Goal: Information Seeking & Learning: Understand process/instructions

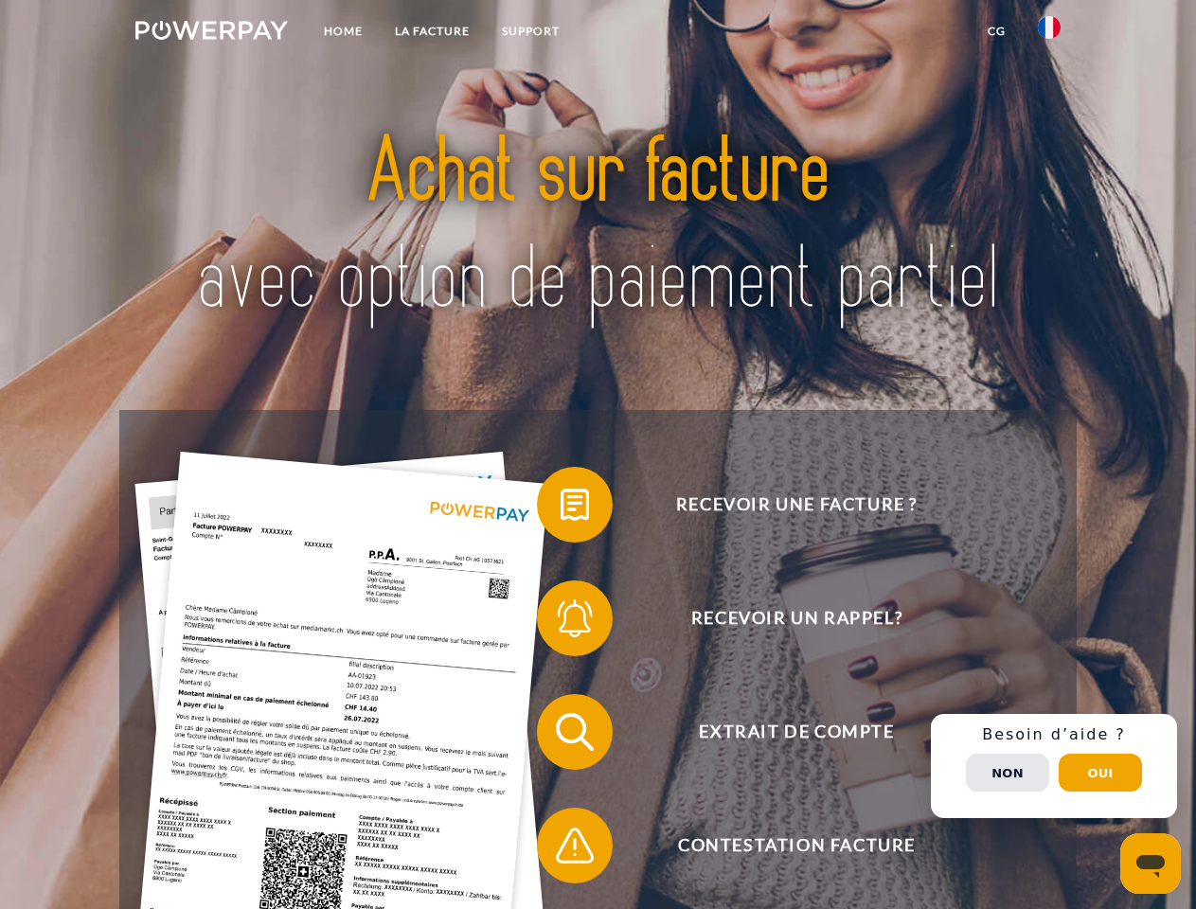
click at [211, 33] on img at bounding box center [211, 30] width 152 height 19
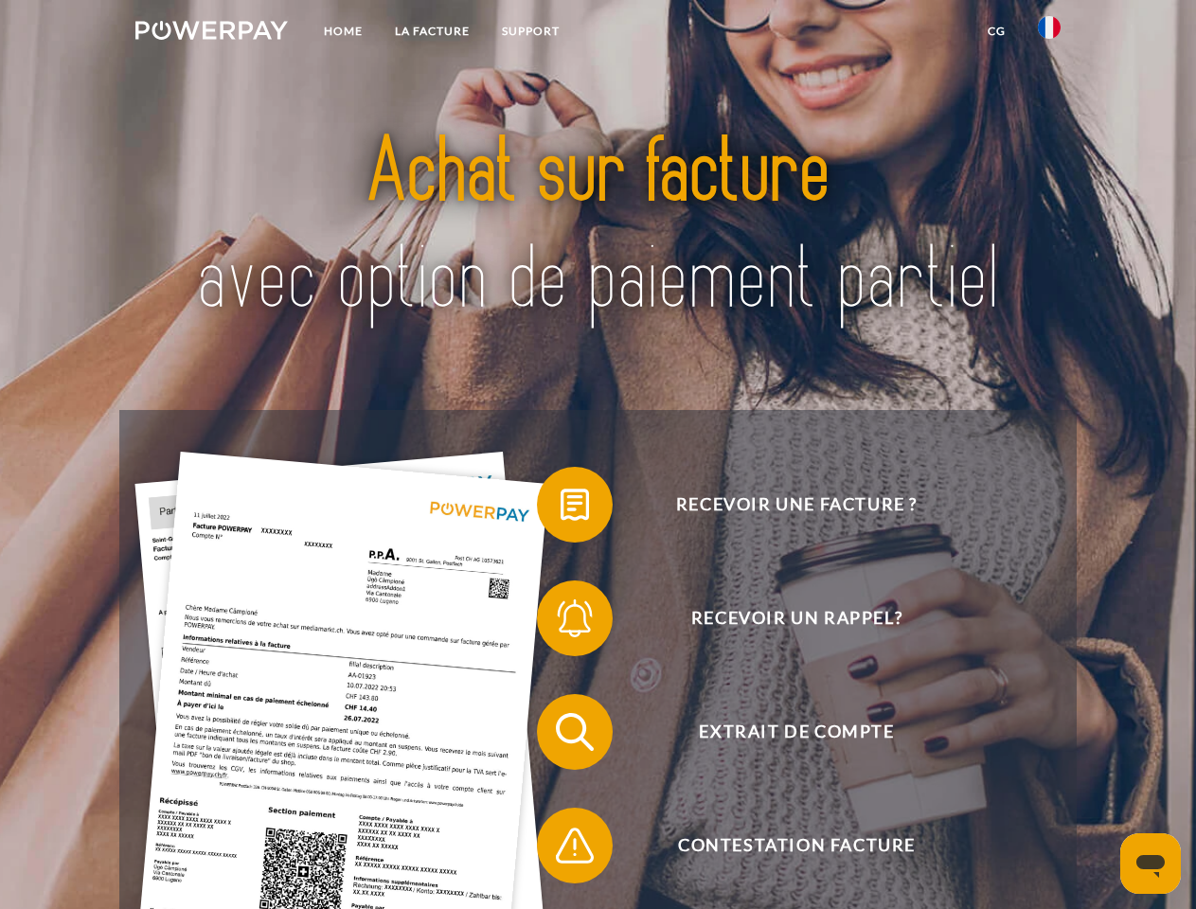
click at [1049, 33] on img at bounding box center [1049, 27] width 23 height 23
click at [996, 31] on link "CG" at bounding box center [997, 31] width 50 height 34
click at [561, 509] on span at bounding box center [546, 504] width 95 height 95
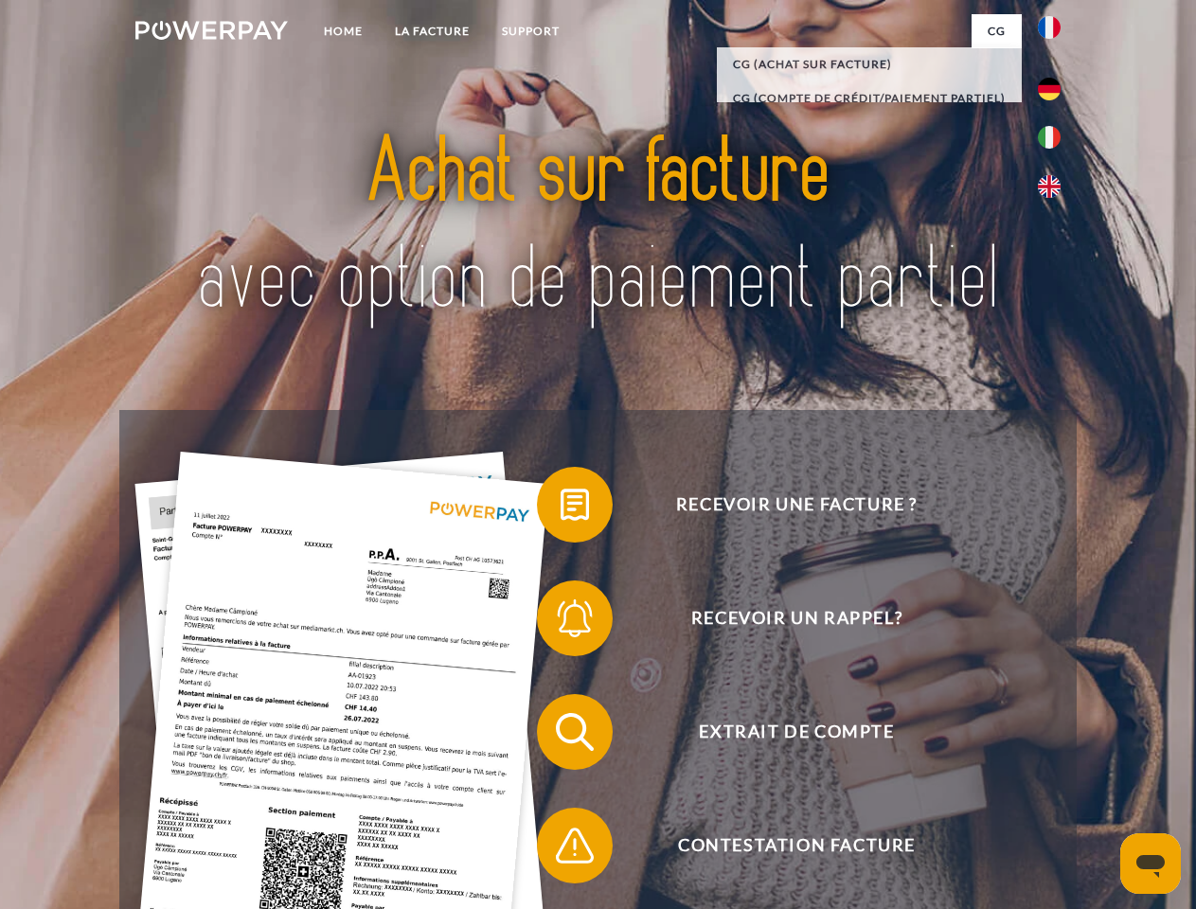
click at [561, 622] on span at bounding box center [546, 618] width 95 height 95
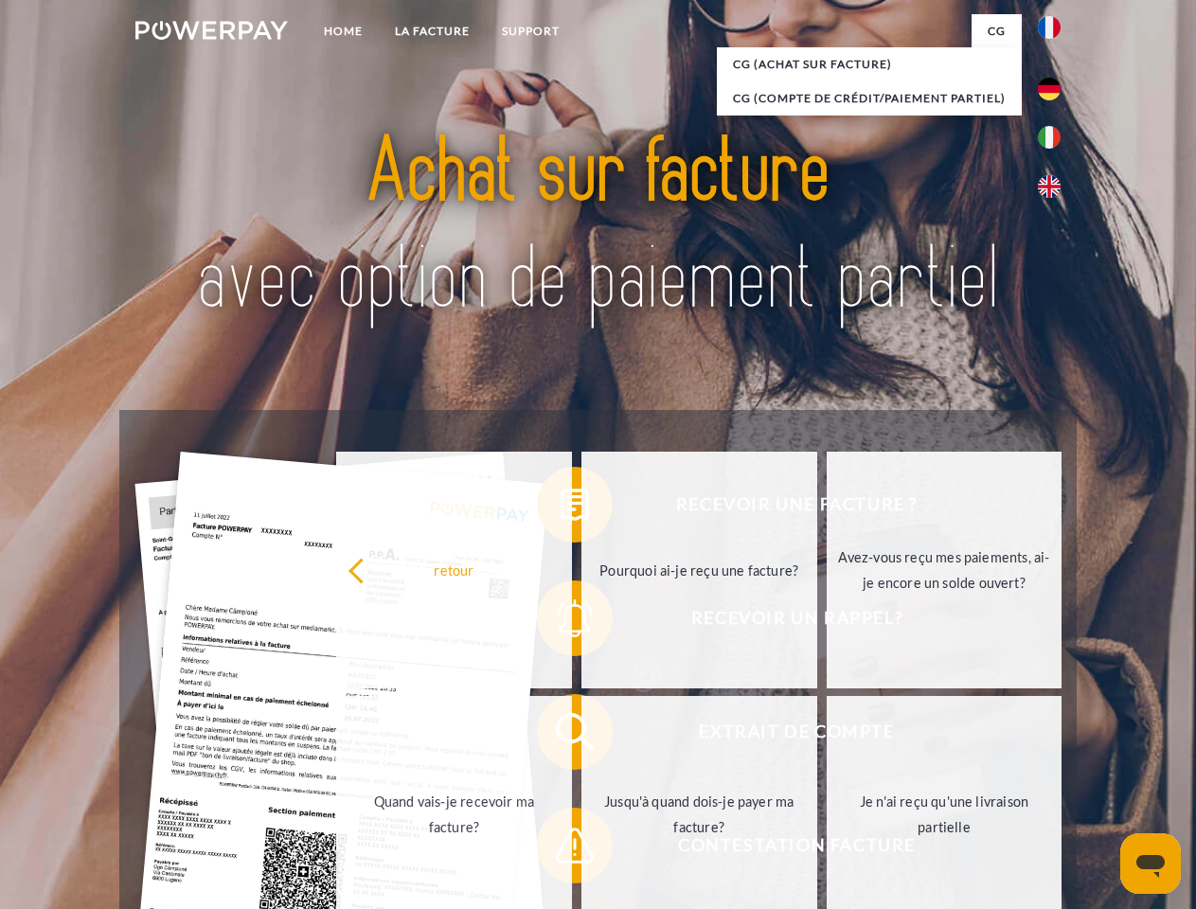
click at [581, 736] on link "Jusqu'à quand dois-je payer ma facture?" at bounding box center [699, 814] width 236 height 237
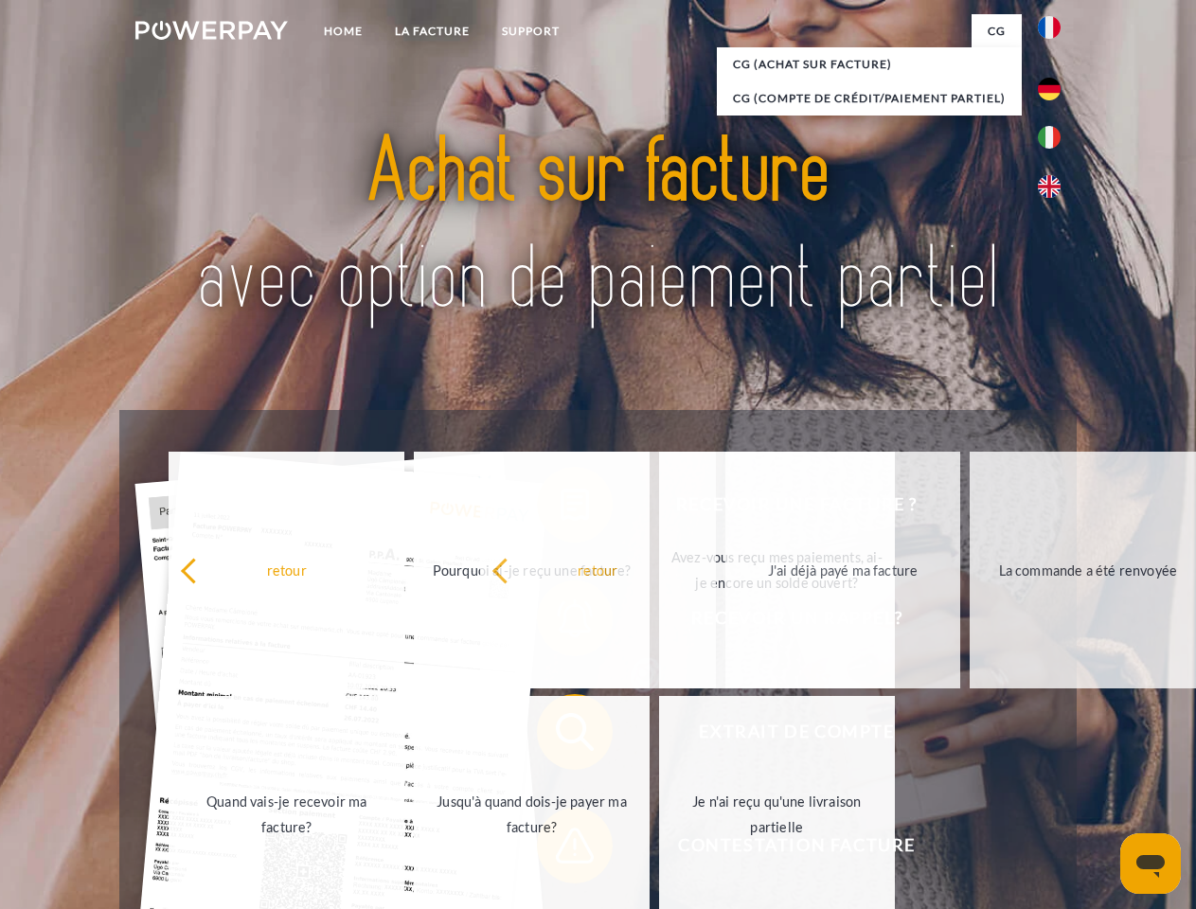
click at [561, 849] on span at bounding box center [546, 845] width 95 height 95
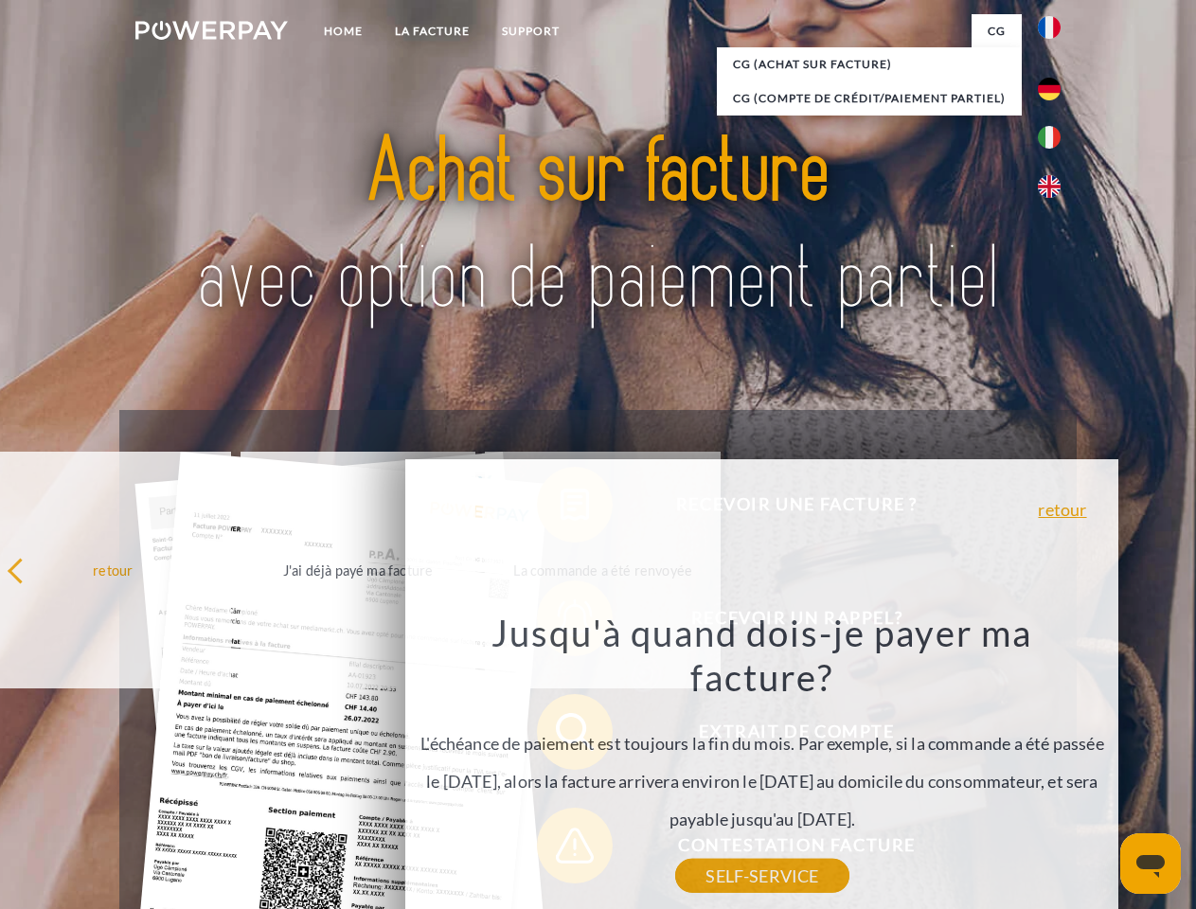
click at [1054, 766] on div "Recevoir une facture ? Recevoir un rappel? Extrait de compte retour" at bounding box center [597, 789] width 956 height 758
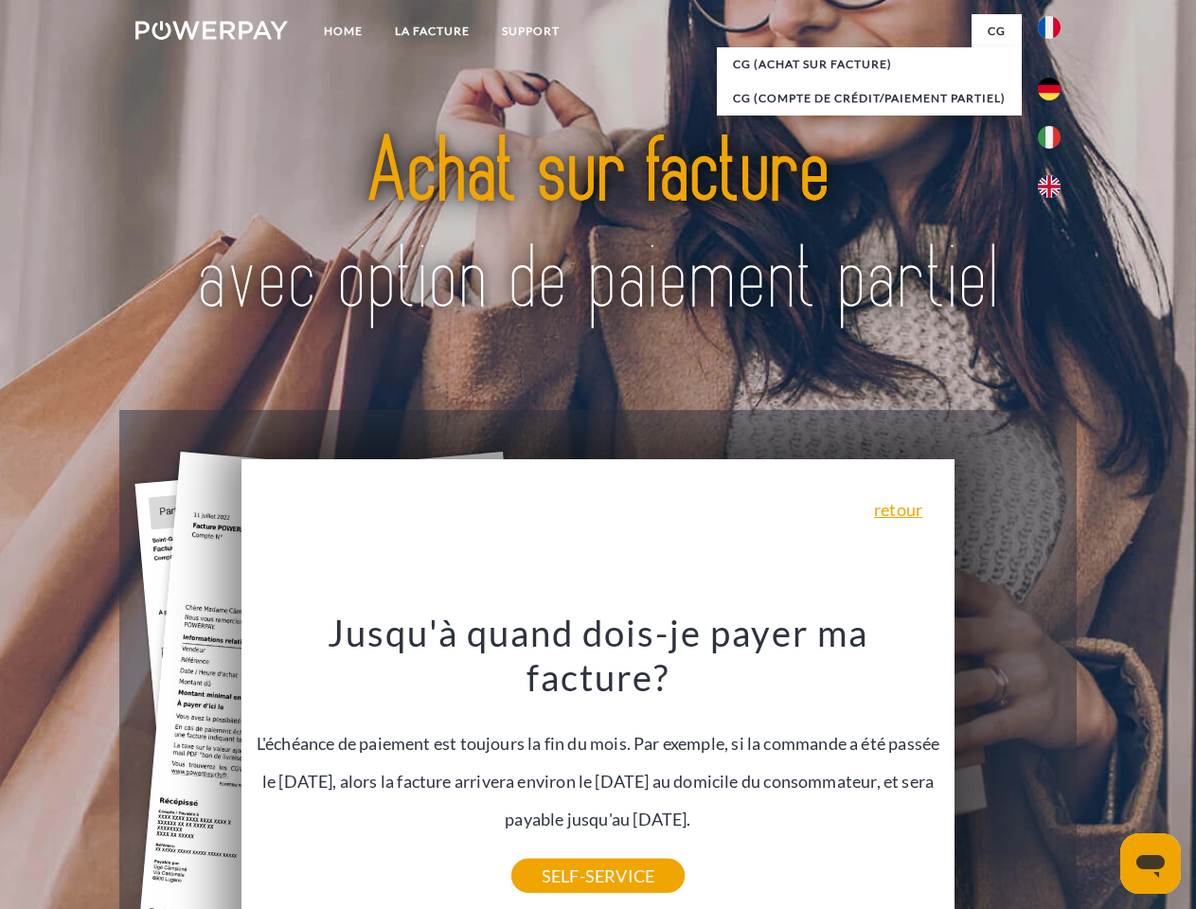
click at [1008, 770] on span "Extrait de compte" at bounding box center [796, 732] width 464 height 76
click at [1100, 773] on header "Home LA FACTURE Support" at bounding box center [598, 654] width 1196 height 1308
